Goal: Information Seeking & Learning: Learn about a topic

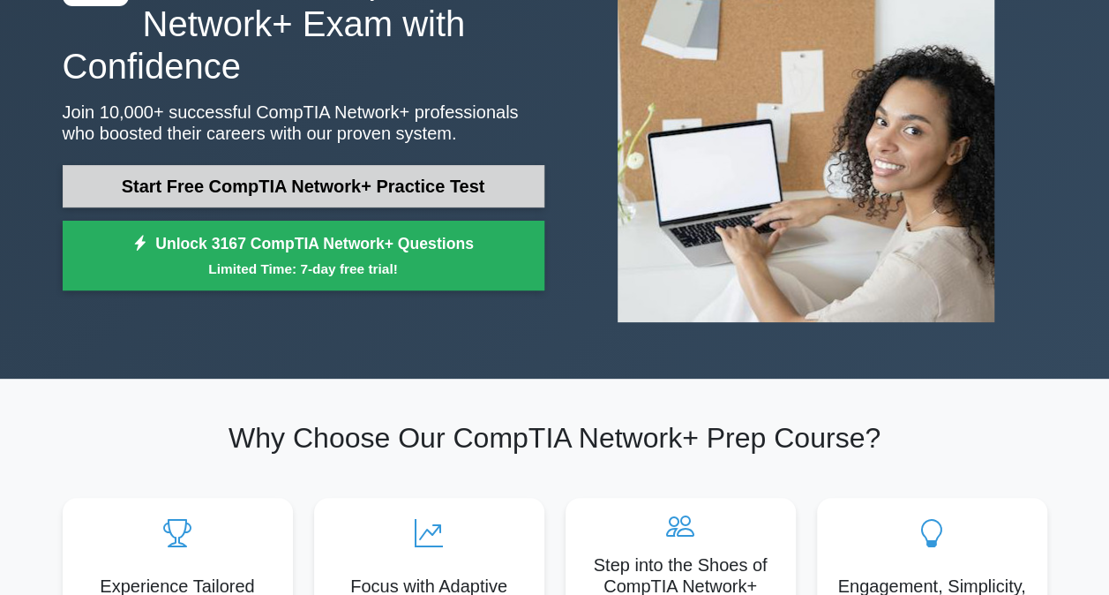
click at [420, 186] on link "Start Free CompTIA Network+ Practice Test" at bounding box center [304, 186] width 482 height 42
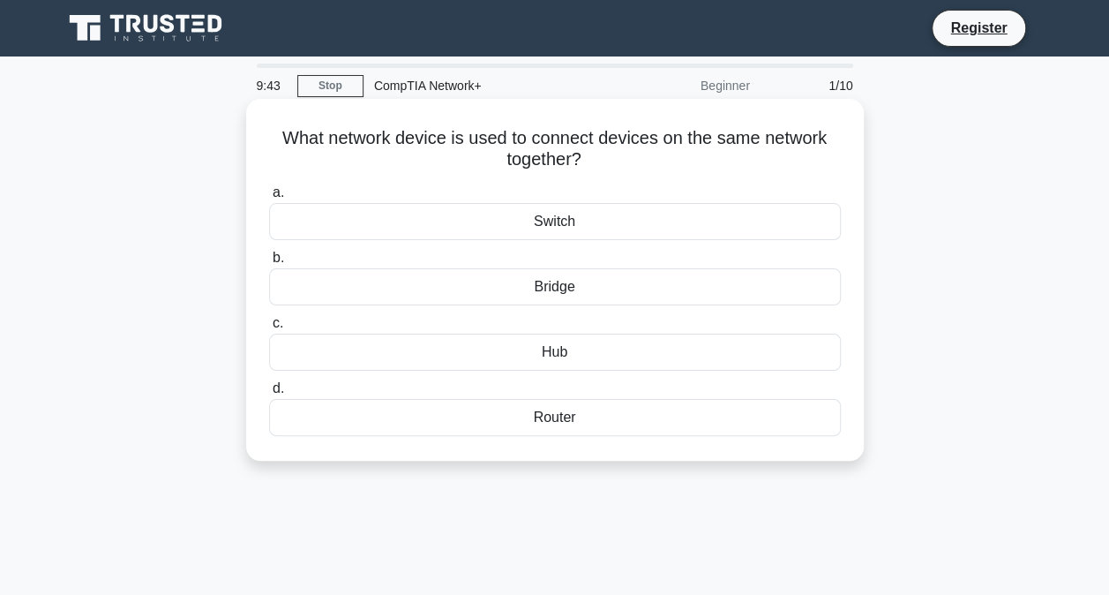
click at [549, 293] on div "Bridge" at bounding box center [555, 286] width 572 height 37
click at [269, 264] on input "b. Bridge" at bounding box center [269, 257] width 0 height 11
